Goal: Check status: Check status

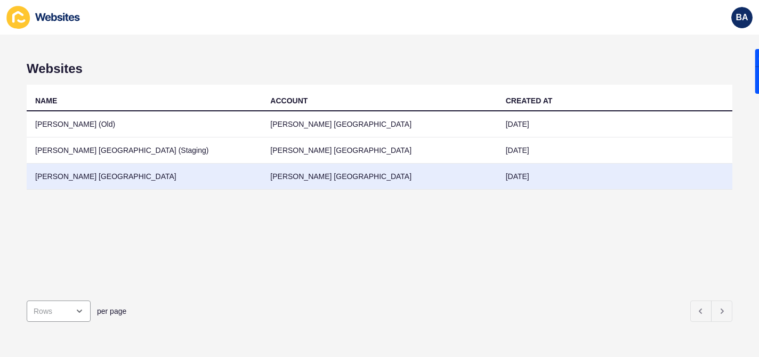
click at [309, 173] on td "[PERSON_NAME] [GEOGRAPHIC_DATA]" at bounding box center [379, 177] width 235 height 26
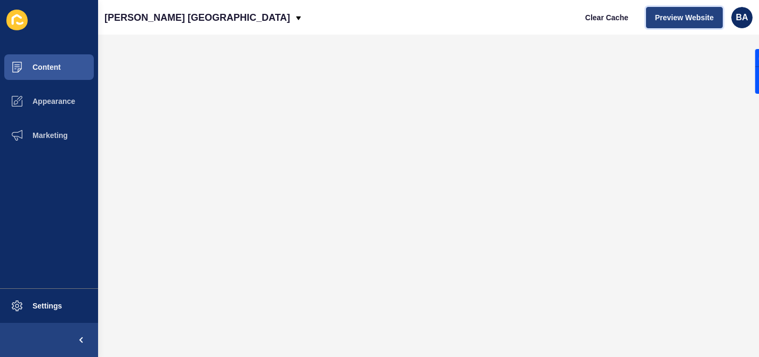
click at [690, 18] on span "Preview Website" at bounding box center [684, 17] width 59 height 11
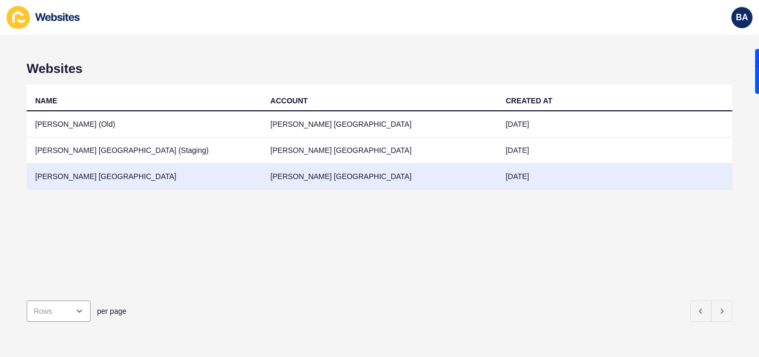
click at [286, 180] on td "[PERSON_NAME] [GEOGRAPHIC_DATA]" at bounding box center [379, 177] width 235 height 26
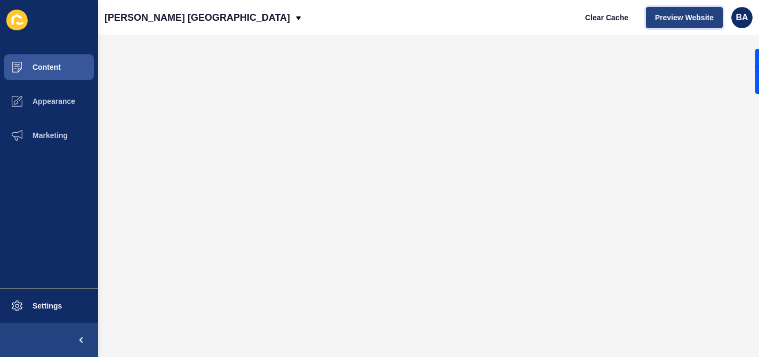
click at [686, 17] on span "Preview Website" at bounding box center [684, 17] width 59 height 11
click at [695, 19] on span "Preview Website" at bounding box center [684, 17] width 59 height 11
click at [683, 20] on span "Preview Website" at bounding box center [684, 17] width 59 height 11
click at [688, 23] on button "Preview Website" at bounding box center [684, 17] width 77 height 21
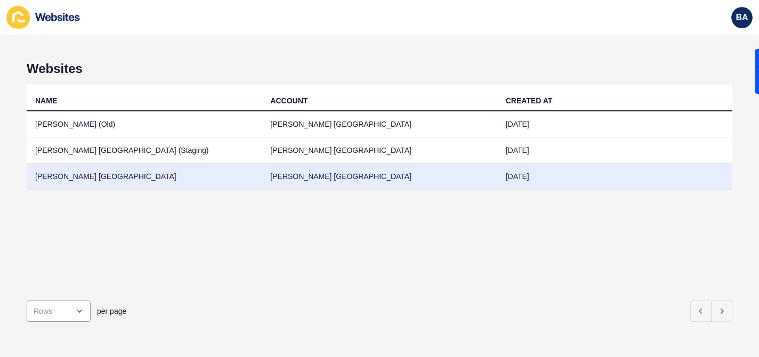
click at [389, 181] on td "[PERSON_NAME] [GEOGRAPHIC_DATA]" at bounding box center [379, 177] width 235 height 26
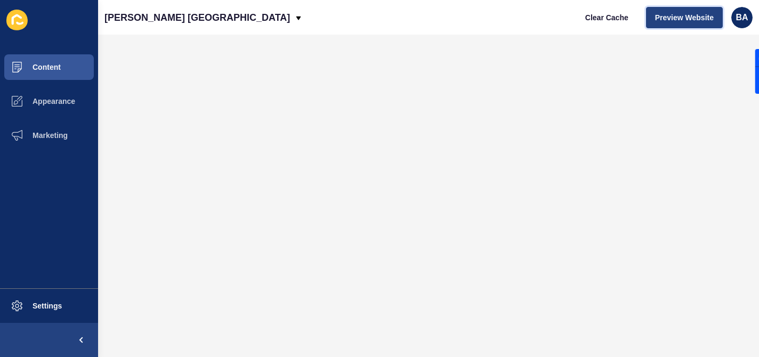
click at [686, 16] on span "Preview Website" at bounding box center [684, 17] width 59 height 11
